Goal: Transaction & Acquisition: Purchase product/service

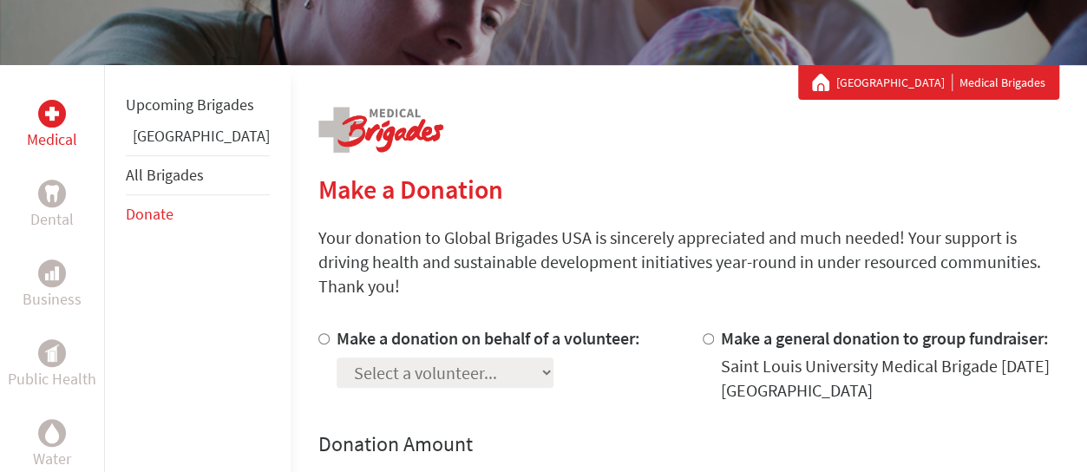
scroll to position [295, 0]
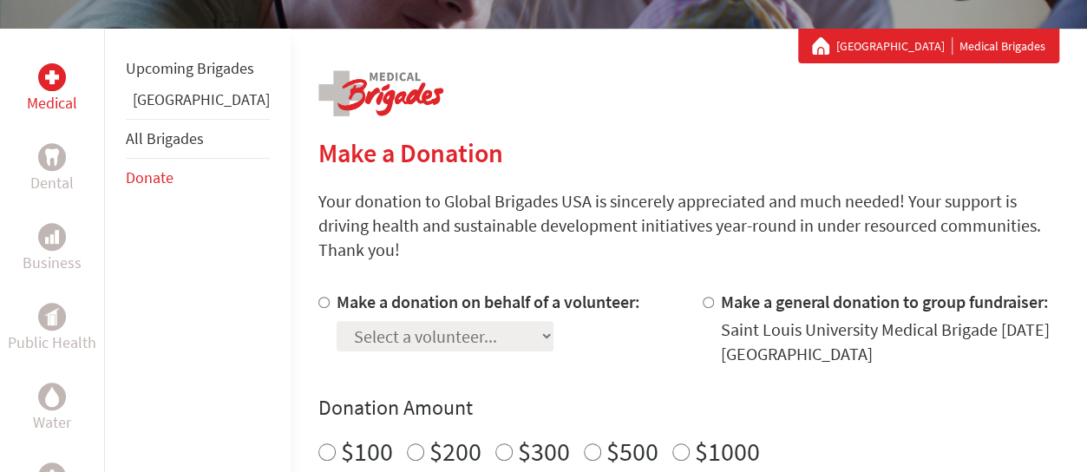
click at [318, 297] on input "Make a donation on behalf of a volunteer:" at bounding box center [323, 302] width 11 height 11
radio input "true"
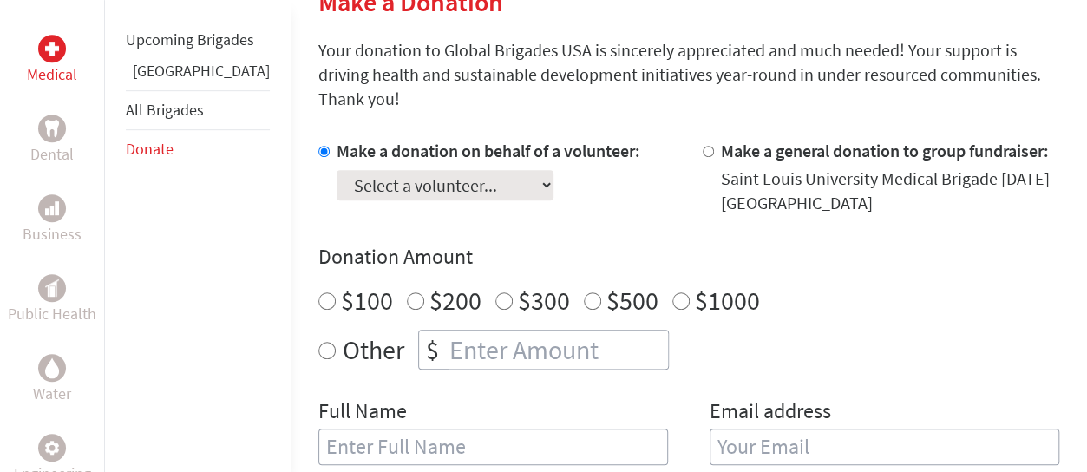
scroll to position [479, 0]
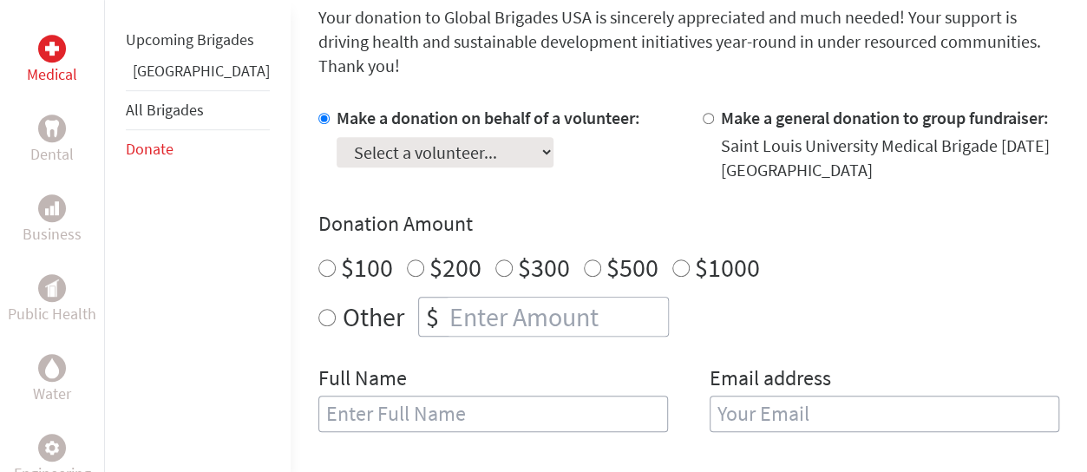
click at [455, 137] on select "Select a volunteer... [PERSON_NAME] [PERSON_NAME] [PERSON_NAME] Panda [PERSON_N…" at bounding box center [445, 152] width 217 height 30
select select "184C1D42-9E59-11F0-9E6E-42010A400005"
click at [337, 137] on select "Select a volunteer... [PERSON_NAME] [PERSON_NAME] [PERSON_NAME] Panda [PERSON_N…" at bounding box center [445, 152] width 217 height 30
radio input "true"
click at [446, 298] on input "number" at bounding box center [557, 317] width 222 height 38
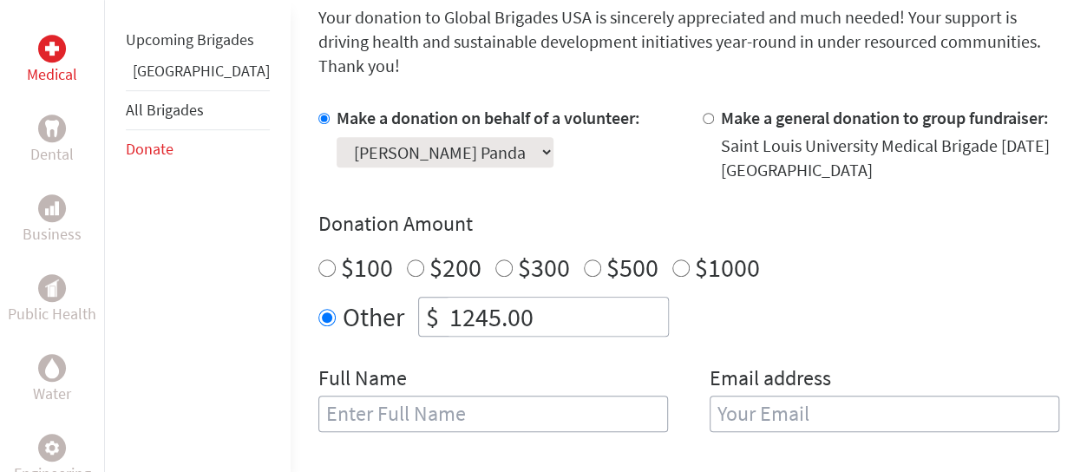
type input "1245.00"
click at [412, 396] on input "text" at bounding box center [493, 414] width 350 height 36
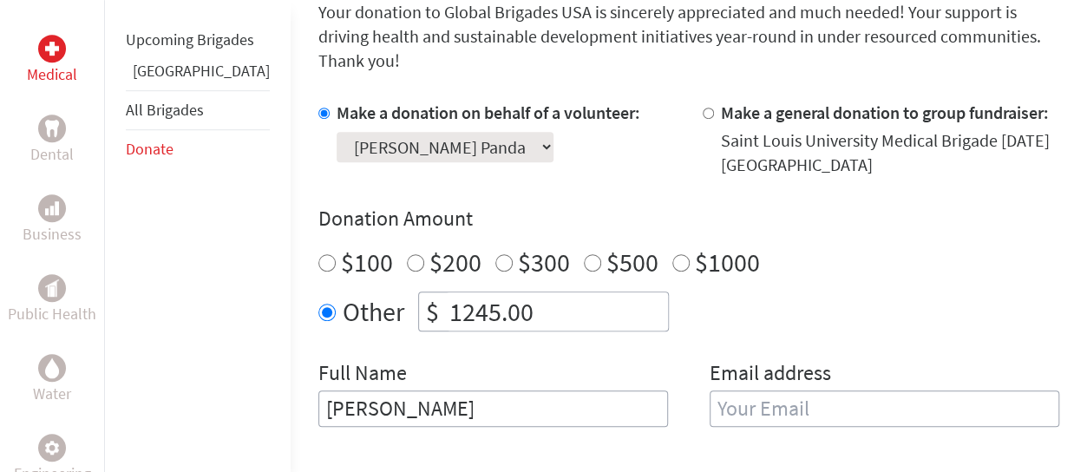
scroll to position [578, 0]
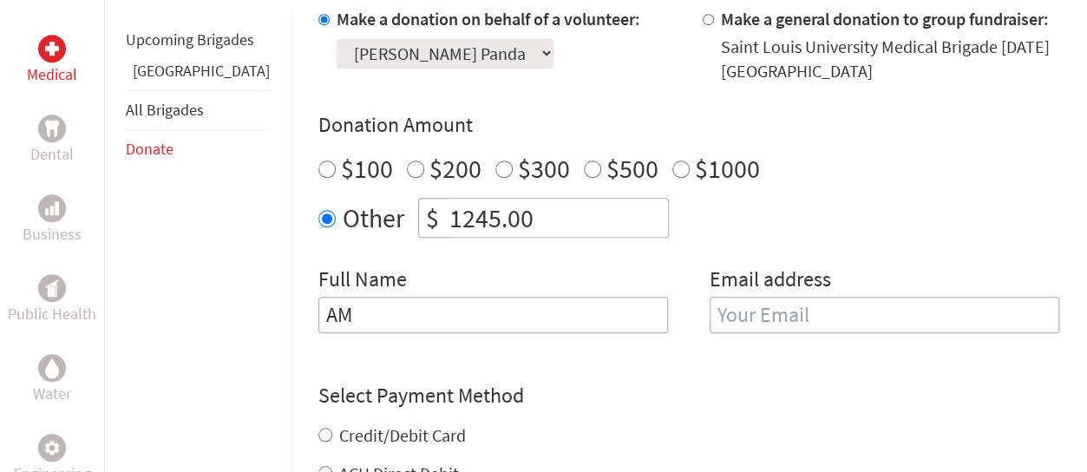
type input "A"
type input "KEDAR PANDA"
click at [778, 297] on input "email" at bounding box center [885, 315] width 350 height 36
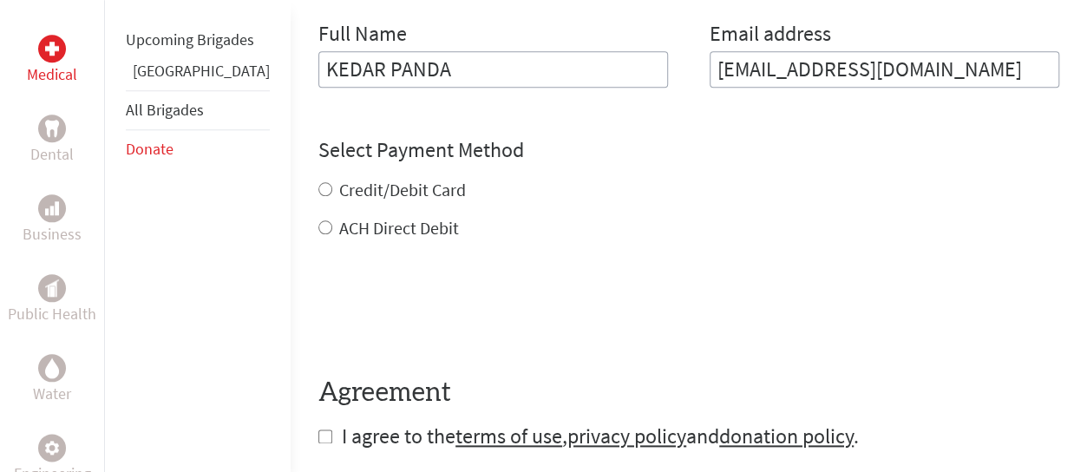
scroll to position [893, 0]
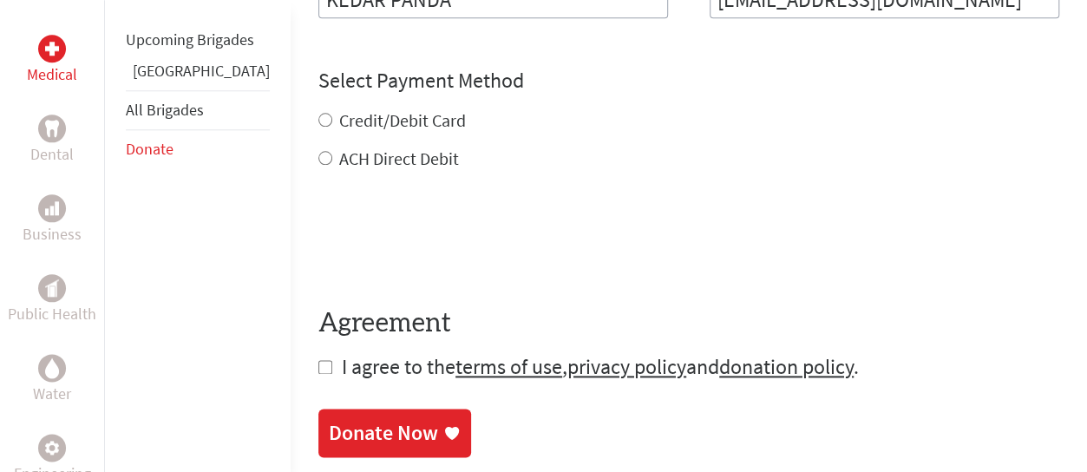
type input "[EMAIL_ADDRESS][DOMAIN_NAME]"
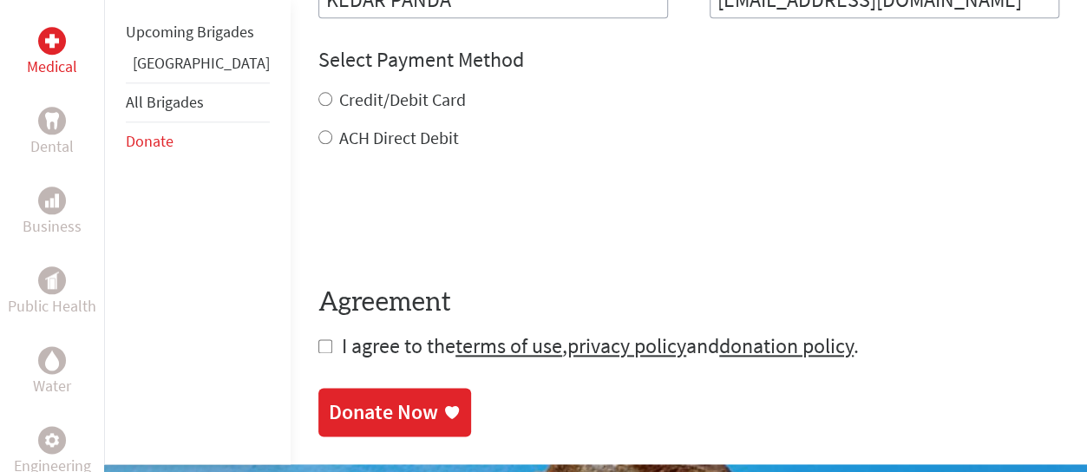
click at [318, 94] on div "Credit/Debit Card ACH Direct Debit" at bounding box center [688, 119] width 741 height 62
click at [318, 92] on input "Credit/Debit Card" at bounding box center [325, 99] width 14 height 14
radio input "true"
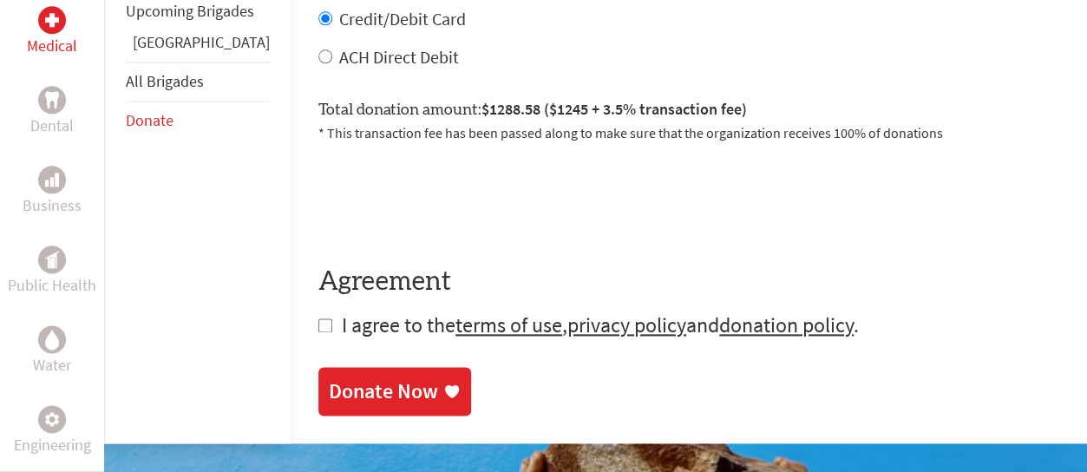
scroll to position [1044, 0]
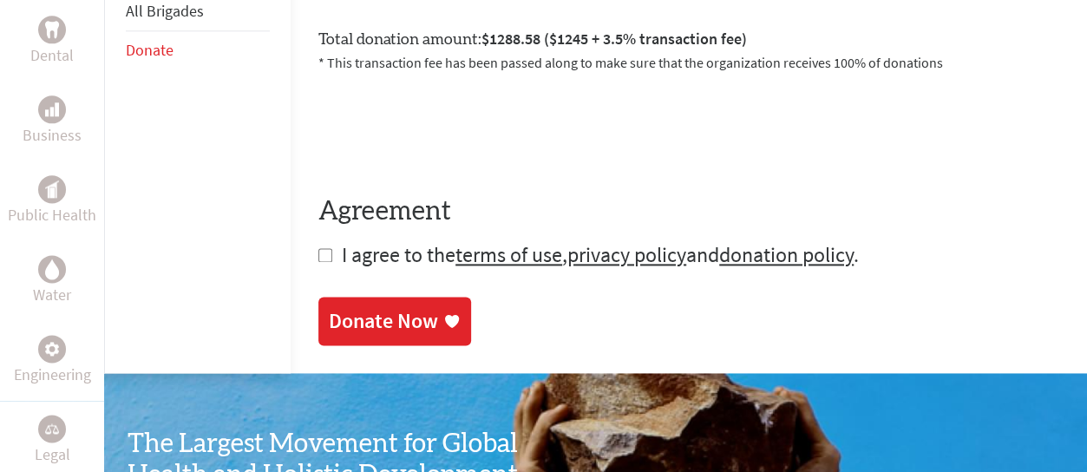
click at [318, 248] on input "checkbox" at bounding box center [325, 255] width 14 height 14
checkbox input "true"
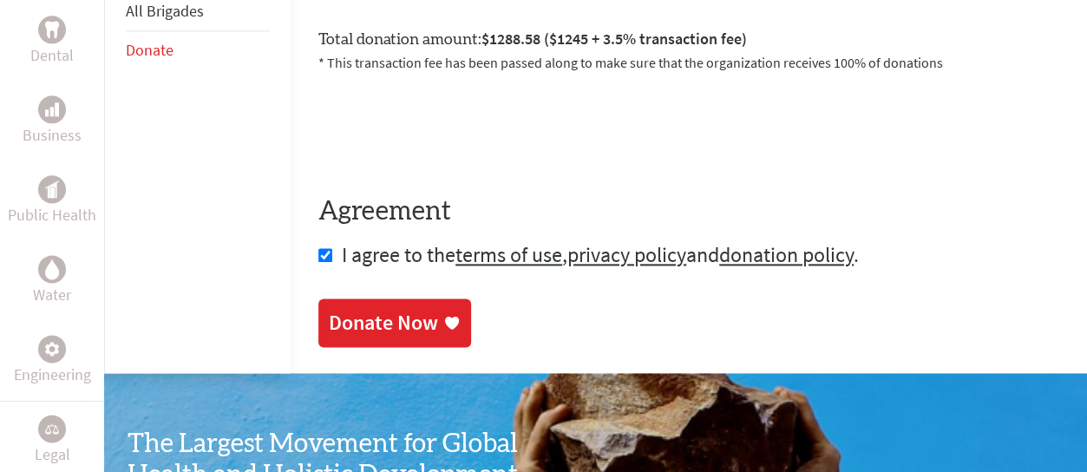
click at [329, 309] on div "Donate Now" at bounding box center [383, 323] width 109 height 28
